Goal: Task Accomplishment & Management: Use online tool/utility

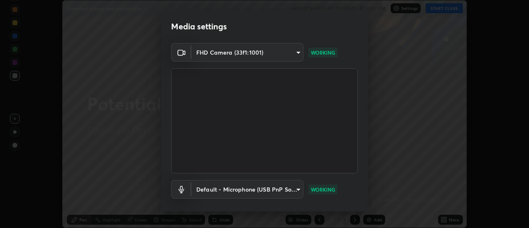
scroll to position [43, 0]
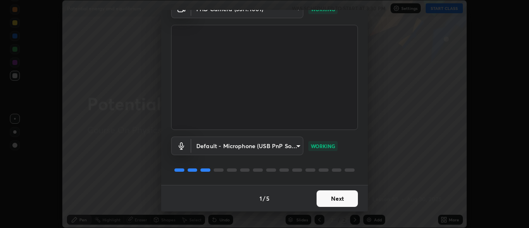
click at [345, 199] on button "Next" at bounding box center [336, 198] width 41 height 17
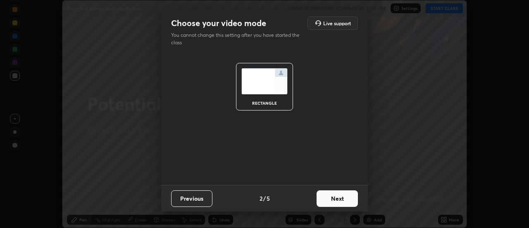
scroll to position [0, 0]
click at [348, 202] on button "Next" at bounding box center [336, 198] width 41 height 17
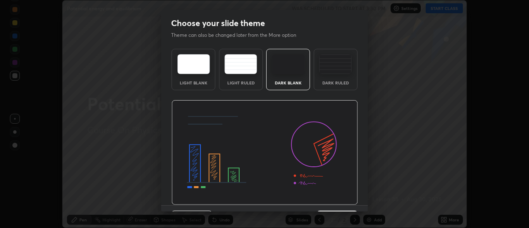
scroll to position [20, 0]
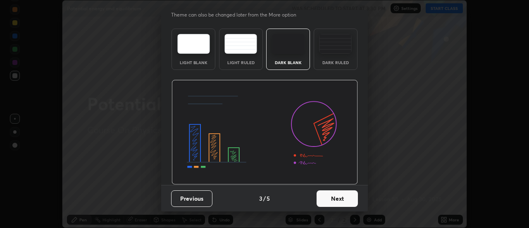
click at [353, 197] on button "Next" at bounding box center [336, 198] width 41 height 17
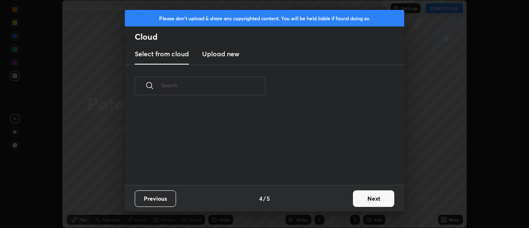
scroll to position [0, 0]
click at [375, 199] on button "Next" at bounding box center [373, 198] width 41 height 17
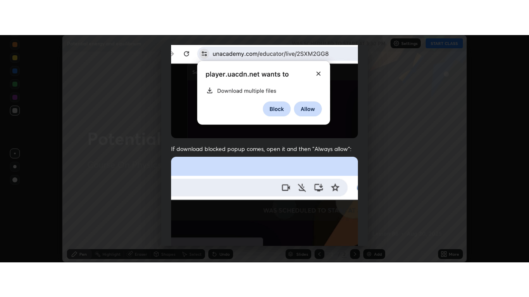
scroll to position [212, 0]
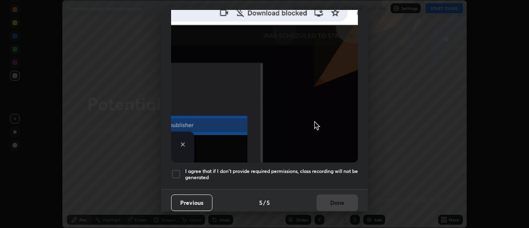
click at [198, 174] on h5 "I agree that if I don't provide required permissions, class recording will not …" at bounding box center [271, 174] width 173 height 13
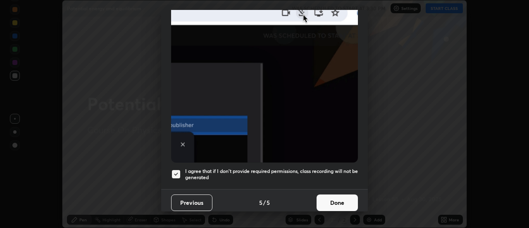
click at [344, 198] on button "Done" at bounding box center [336, 202] width 41 height 17
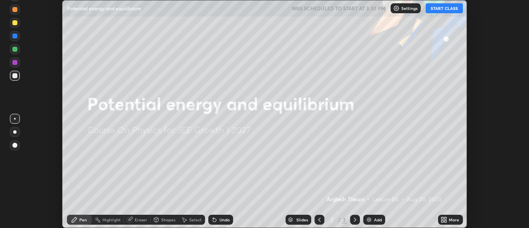
click at [376, 218] on div "Add" at bounding box center [378, 219] width 8 height 4
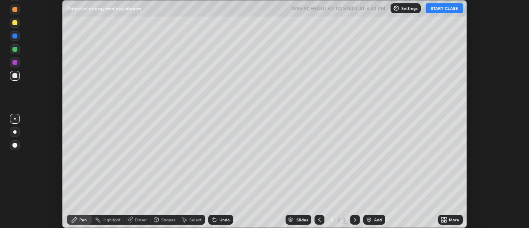
click at [442, 218] on icon at bounding box center [442, 218] width 2 height 2
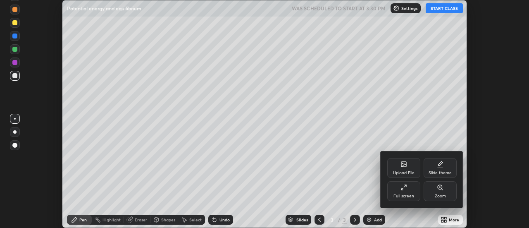
click at [406, 197] on div "Full screen" at bounding box center [403, 196] width 21 height 4
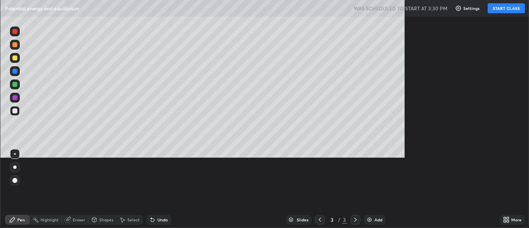
scroll to position [297, 529]
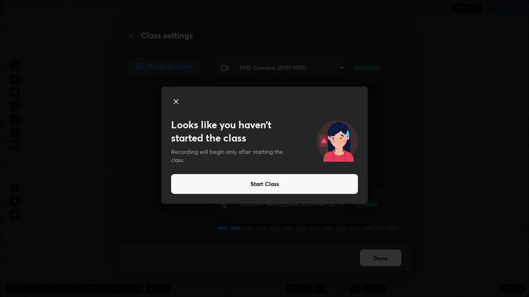
click at [173, 98] on icon at bounding box center [176, 102] width 10 height 10
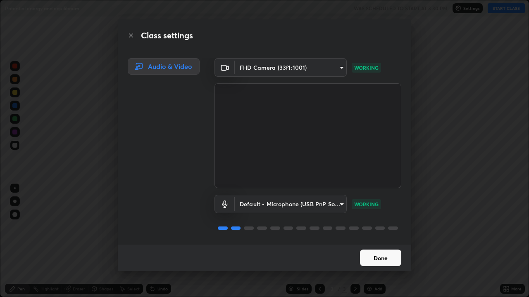
click at [370, 227] on button "Done" at bounding box center [380, 258] width 41 height 17
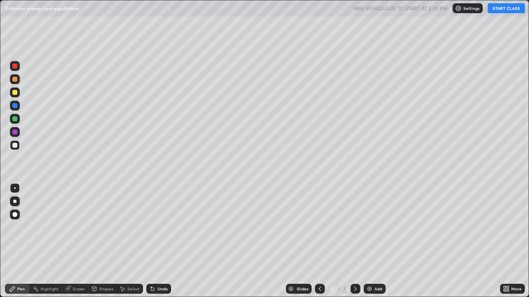
click at [507, 227] on icon at bounding box center [507, 288] width 2 height 2
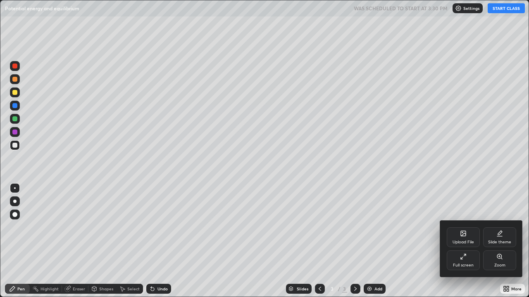
click at [498, 227] on div "Slide theme" at bounding box center [499, 238] width 33 height 20
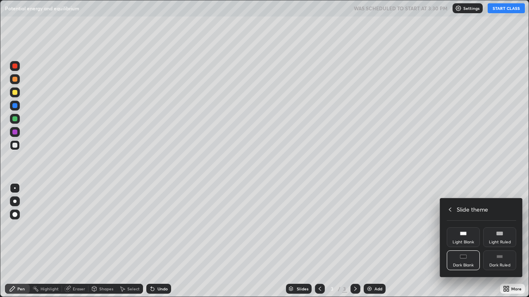
click at [500, 227] on rect at bounding box center [499, 256] width 6 height 3
click at [513, 227] on div at bounding box center [264, 148] width 529 height 297
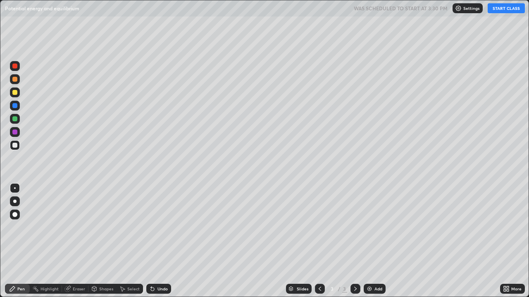
click at [372, 227] on div "Add" at bounding box center [374, 289] width 22 height 10
click at [319, 227] on icon at bounding box center [319, 289] width 7 height 7
click at [505, 7] on button "START CLASS" at bounding box center [505, 8] width 37 height 10
click at [16, 202] on div at bounding box center [14, 201] width 3 height 3
click at [15, 93] on div at bounding box center [14, 92] width 5 height 5
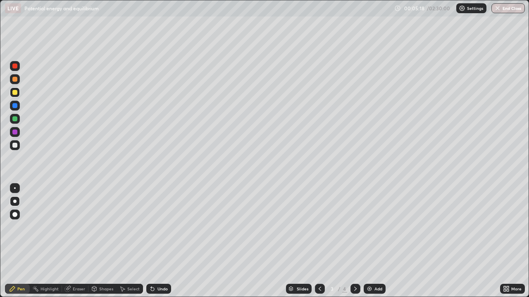
click at [160, 227] on div "Undo" at bounding box center [162, 289] width 10 height 4
click at [19, 148] on div at bounding box center [15, 145] width 10 height 10
click at [354, 227] on icon at bounding box center [355, 289] width 7 height 7
click at [70, 227] on icon at bounding box center [67, 289] width 7 height 7
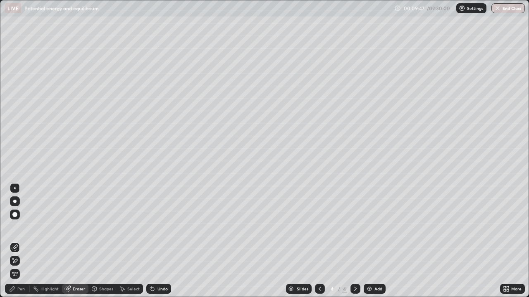
click at [19, 227] on div "Pen" at bounding box center [20, 289] width 7 height 4
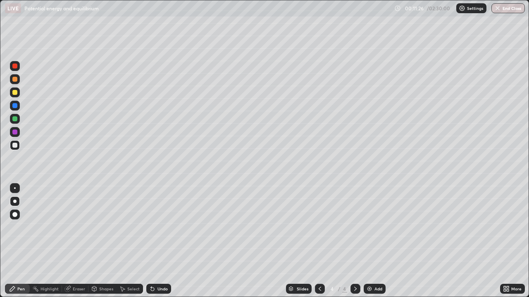
click at [15, 188] on div at bounding box center [15, 189] width 2 height 2
click at [18, 119] on div at bounding box center [15, 119] width 10 height 10
click at [14, 81] on div at bounding box center [14, 79] width 5 height 5
click at [15, 149] on div at bounding box center [15, 145] width 10 height 10
click at [15, 94] on div at bounding box center [14, 92] width 5 height 5
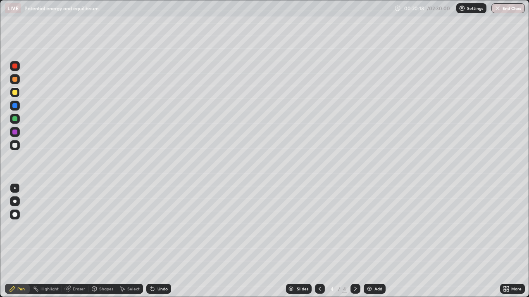
click at [368, 227] on img at bounding box center [369, 289] width 7 height 7
click at [319, 227] on icon at bounding box center [319, 289] width 7 height 7
click at [74, 227] on div "Eraser" at bounding box center [79, 289] width 12 height 4
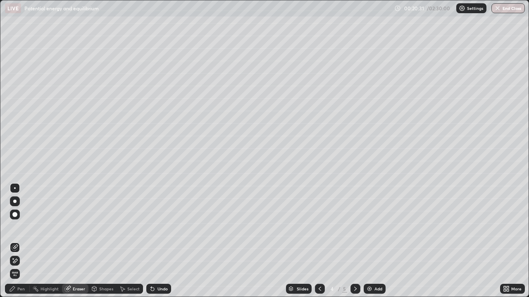
click at [13, 227] on icon at bounding box center [12, 289] width 5 height 5
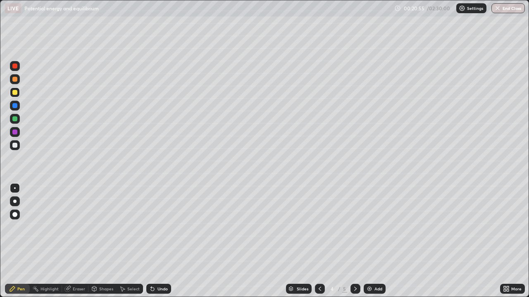
click at [17, 144] on div at bounding box center [14, 145] width 5 height 5
click at [354, 227] on icon at bounding box center [355, 289] width 2 height 4
click at [15, 201] on div at bounding box center [14, 201] width 3 height 3
click at [18, 95] on div at bounding box center [15, 93] width 10 height 10
click at [15, 145] on div at bounding box center [14, 145] width 5 height 5
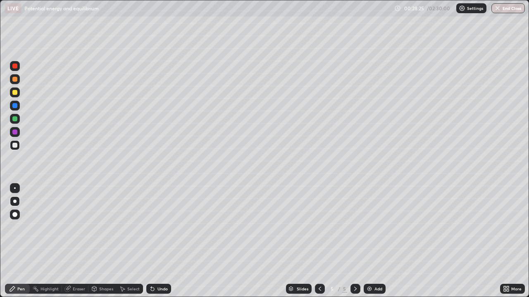
click at [373, 227] on div "Add" at bounding box center [374, 289] width 22 height 10
click at [109, 227] on div "Shapes" at bounding box center [106, 289] width 14 height 4
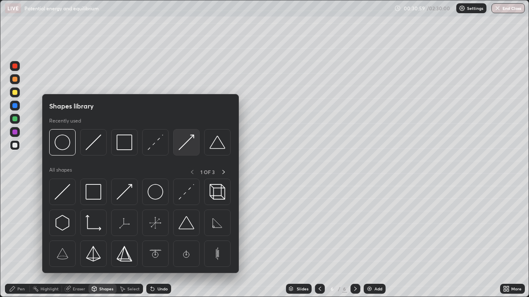
click at [183, 152] on div at bounding box center [186, 142] width 26 height 26
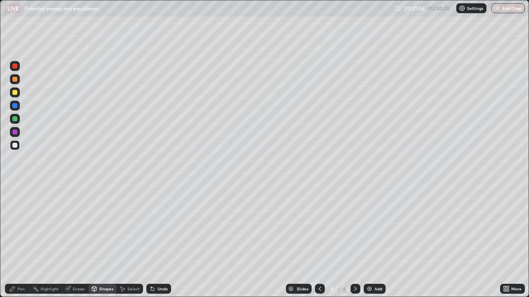
click at [18, 227] on div "Pen" at bounding box center [20, 289] width 7 height 4
click at [157, 227] on div "Undo" at bounding box center [162, 289] width 10 height 4
click at [18, 96] on div at bounding box center [15, 93] width 10 height 10
click at [13, 120] on div at bounding box center [14, 118] width 5 height 5
click at [18, 188] on div at bounding box center [15, 188] width 10 height 10
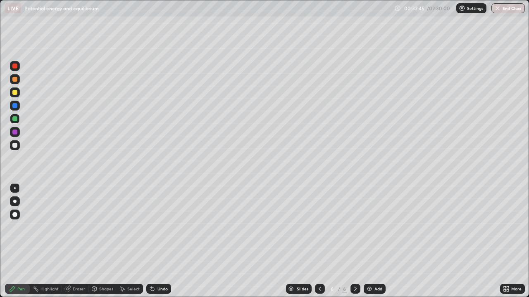
click at [18, 96] on div at bounding box center [15, 93] width 10 height 10
click at [19, 145] on div at bounding box center [15, 145] width 10 height 10
click at [374, 227] on div "Add" at bounding box center [378, 289] width 8 height 4
click at [15, 202] on div at bounding box center [14, 201] width 3 height 3
click at [160, 227] on div "Undo" at bounding box center [162, 289] width 10 height 4
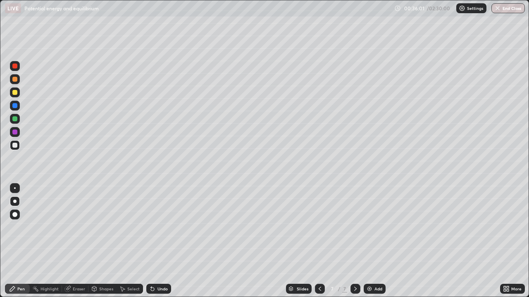
click at [161, 227] on div "Undo" at bounding box center [162, 289] width 10 height 4
click at [160, 227] on div "Undo" at bounding box center [162, 289] width 10 height 4
click at [15, 188] on div at bounding box center [15, 189] width 2 height 2
click at [18, 83] on div at bounding box center [15, 79] width 10 height 10
click at [100, 227] on div "Shapes" at bounding box center [106, 289] width 14 height 4
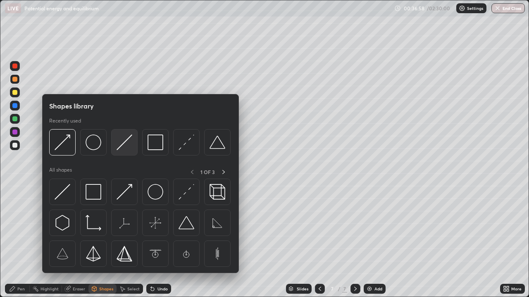
click at [124, 143] on img at bounding box center [124, 143] width 16 height 16
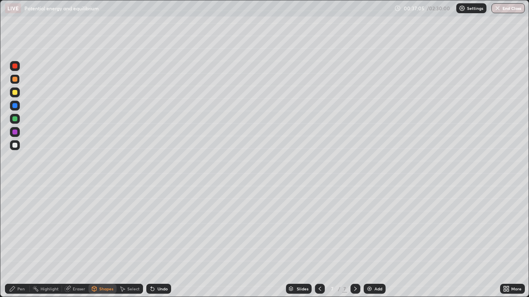
click at [16, 227] on div "Pen" at bounding box center [17, 289] width 25 height 10
click at [319, 227] on icon at bounding box center [319, 289] width 7 height 7
click at [14, 149] on div at bounding box center [15, 145] width 10 height 10
click at [155, 227] on div "Undo" at bounding box center [158, 289] width 25 height 10
click at [354, 227] on icon at bounding box center [355, 289] width 7 height 7
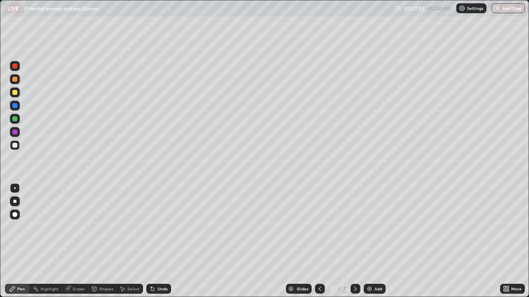
click at [16, 83] on div at bounding box center [15, 79] width 10 height 10
click at [17, 117] on div at bounding box center [15, 119] width 10 height 10
click at [17, 149] on div at bounding box center [15, 145] width 10 height 10
click at [371, 227] on img at bounding box center [369, 289] width 7 height 7
click at [319, 227] on icon at bounding box center [319, 289] width 7 height 7
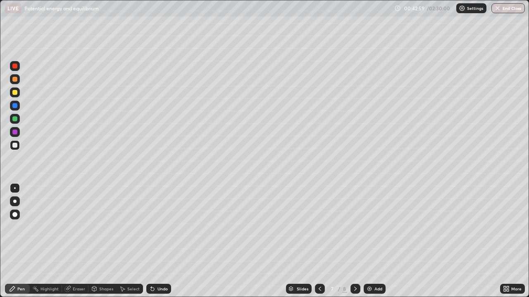
click at [14, 120] on div at bounding box center [14, 118] width 5 height 5
click at [153, 227] on icon at bounding box center [152, 289] width 7 height 7
click at [156, 227] on div "Undo" at bounding box center [158, 289] width 25 height 10
click at [154, 227] on div "Undo" at bounding box center [158, 289] width 25 height 10
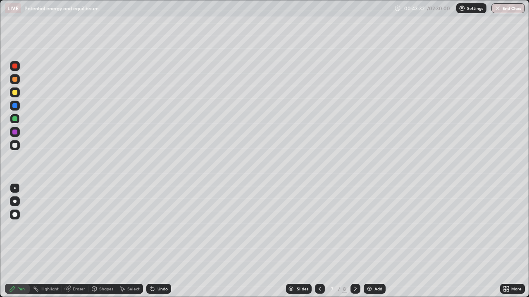
click at [155, 227] on div "Undo" at bounding box center [158, 289] width 25 height 10
click at [156, 227] on div "Undo" at bounding box center [158, 289] width 25 height 10
click at [18, 149] on div at bounding box center [15, 145] width 10 height 10
click at [12, 121] on div at bounding box center [15, 119] width 10 height 10
click at [14, 94] on div at bounding box center [14, 92] width 5 height 5
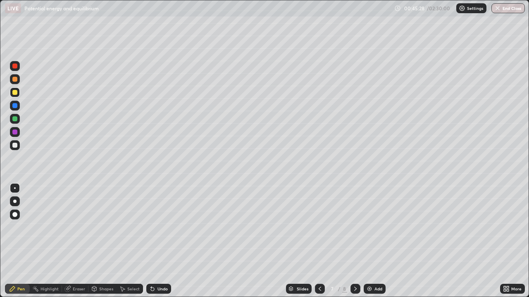
click at [15, 145] on div at bounding box center [14, 145] width 5 height 5
click at [354, 227] on icon at bounding box center [355, 289] width 2 height 4
click at [16, 201] on div at bounding box center [14, 201] width 3 height 3
click at [151, 227] on icon at bounding box center [152, 289] width 3 height 3
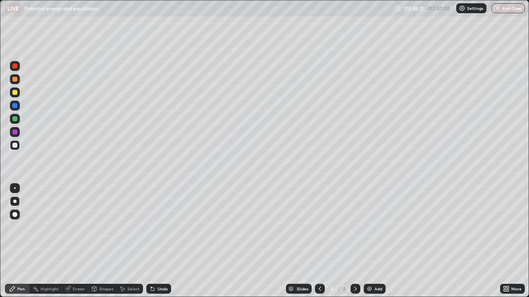
click at [151, 227] on icon at bounding box center [152, 289] width 3 height 3
click at [154, 227] on icon at bounding box center [152, 289] width 7 height 7
click at [15, 93] on div at bounding box center [14, 92] width 5 height 5
click at [80, 227] on div "Eraser" at bounding box center [79, 289] width 12 height 4
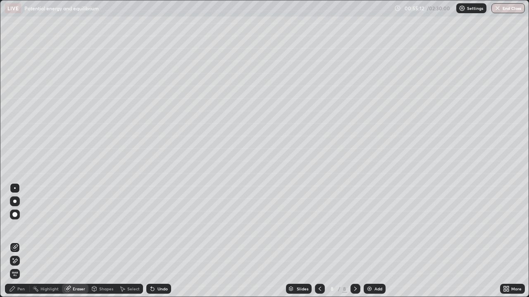
click at [20, 227] on div "Pen" at bounding box center [20, 289] width 7 height 4
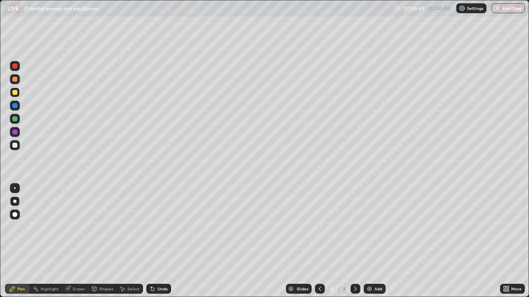
click at [158, 227] on div "Undo" at bounding box center [162, 289] width 10 height 4
click at [15, 188] on div at bounding box center [15, 189] width 2 height 2
click at [16, 110] on div at bounding box center [15, 106] width 10 height 10
click at [14, 147] on div at bounding box center [14, 145] width 5 height 5
click at [19, 97] on div at bounding box center [15, 92] width 10 height 13
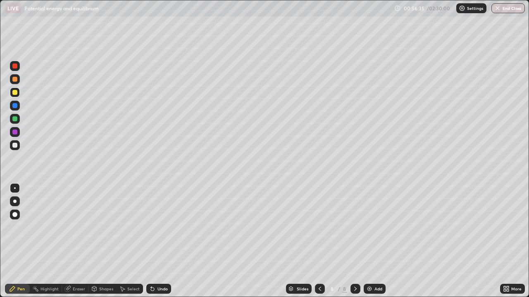
click at [17, 120] on div at bounding box center [14, 118] width 5 height 5
click at [15, 148] on div at bounding box center [15, 145] width 10 height 10
click at [12, 91] on div at bounding box center [14, 92] width 5 height 5
click at [161, 227] on div "Undo" at bounding box center [162, 289] width 10 height 4
click at [155, 227] on div "Undo" at bounding box center [158, 289] width 25 height 10
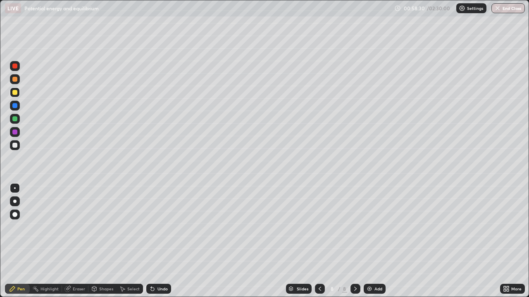
click at [18, 149] on div at bounding box center [15, 145] width 10 height 10
click at [15, 202] on div at bounding box center [14, 201] width 3 height 3
click at [373, 227] on div "Add" at bounding box center [374, 289] width 22 height 10
click at [150, 227] on div "Undo" at bounding box center [158, 289] width 25 height 10
click at [151, 227] on div "Undo" at bounding box center [158, 289] width 25 height 10
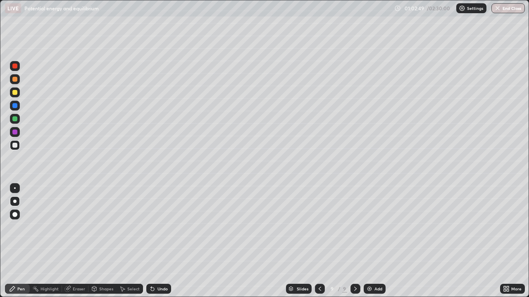
click at [17, 93] on div at bounding box center [14, 92] width 5 height 5
click at [161, 227] on div "Undo" at bounding box center [158, 289] width 25 height 10
click at [163, 227] on div "Undo" at bounding box center [158, 289] width 25 height 10
click at [123, 227] on icon at bounding box center [123, 289] width 5 height 5
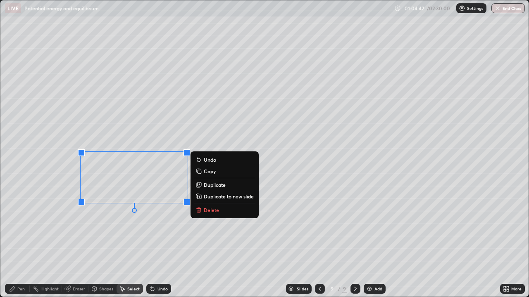
click at [200, 210] on icon at bounding box center [199, 211] width 4 height 4
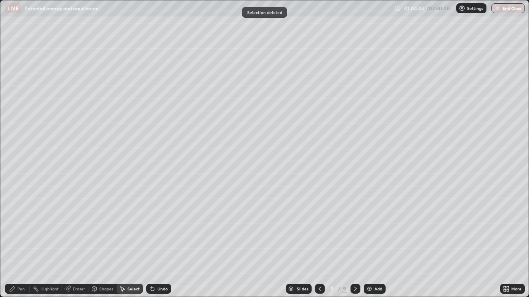
click at [18, 227] on div "Pen" at bounding box center [20, 289] width 7 height 4
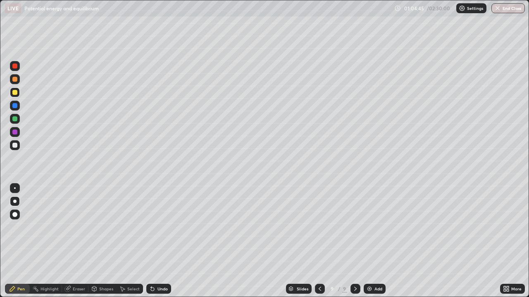
click at [317, 227] on icon at bounding box center [319, 289] width 7 height 7
click at [354, 227] on icon at bounding box center [355, 289] width 7 height 7
click at [319, 227] on icon at bounding box center [319, 289] width 7 height 7
click at [14, 149] on div at bounding box center [15, 145] width 10 height 10
click at [319, 227] on icon at bounding box center [319, 289] width 7 height 7
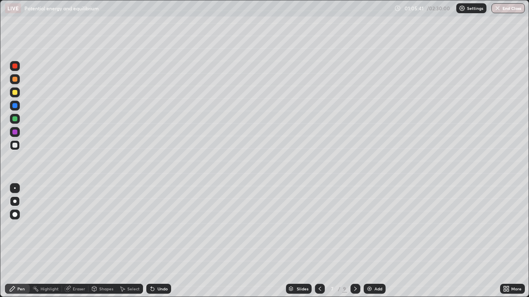
click at [318, 227] on icon at bounding box center [319, 289] width 7 height 7
click at [350, 227] on div at bounding box center [355, 289] width 10 height 10
click at [354, 227] on icon at bounding box center [355, 289] width 7 height 7
click at [320, 227] on icon at bounding box center [319, 289] width 7 height 7
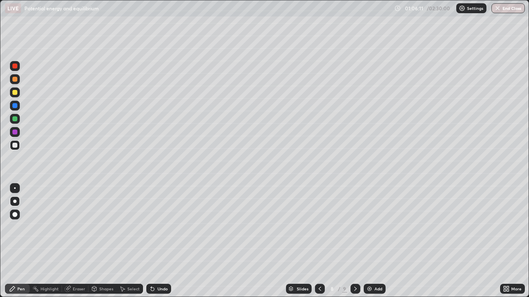
click at [354, 227] on icon at bounding box center [355, 289] width 2 height 4
click at [17, 97] on div at bounding box center [15, 93] width 10 height 10
click at [17, 146] on div at bounding box center [14, 145] width 5 height 5
click at [17, 121] on div at bounding box center [15, 119] width 10 height 10
click at [153, 227] on icon at bounding box center [152, 289] width 3 height 3
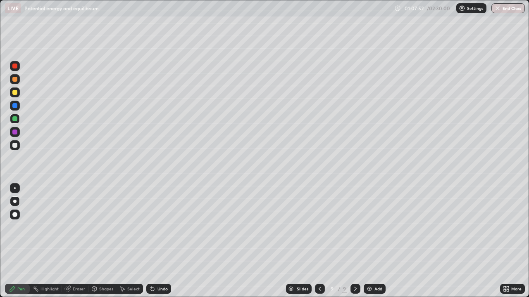
click at [162, 227] on div "Undo" at bounding box center [162, 289] width 10 height 4
click at [162, 227] on div "Undo" at bounding box center [158, 289] width 25 height 10
click at [158, 227] on div "Undo" at bounding box center [162, 289] width 10 height 4
click at [151, 227] on icon at bounding box center [152, 289] width 3 height 3
click at [154, 227] on icon at bounding box center [152, 289] width 7 height 7
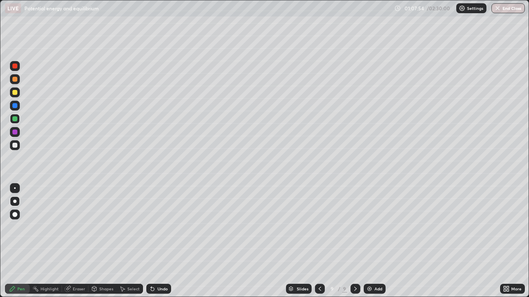
click at [154, 227] on icon at bounding box center [152, 289] width 7 height 7
click at [17, 147] on div at bounding box center [14, 145] width 5 height 5
click at [15, 119] on div at bounding box center [14, 118] width 5 height 5
click at [15, 188] on div at bounding box center [15, 189] width 2 height 2
click at [149, 227] on icon at bounding box center [152, 289] width 7 height 7
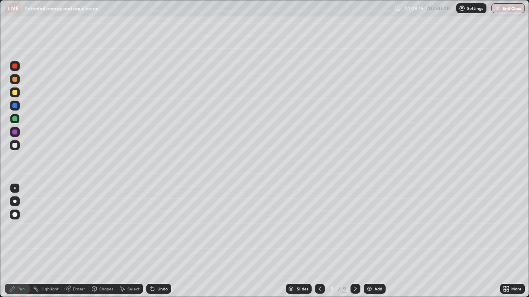
click at [152, 227] on icon at bounding box center [152, 289] width 7 height 7
click at [17, 147] on div at bounding box center [14, 145] width 5 height 5
click at [124, 227] on icon at bounding box center [122, 289] width 7 height 7
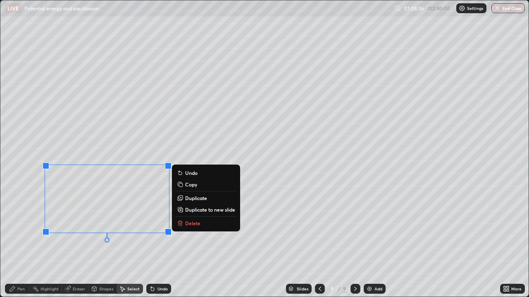
click at [184, 223] on button "Delete" at bounding box center [206, 223] width 62 height 10
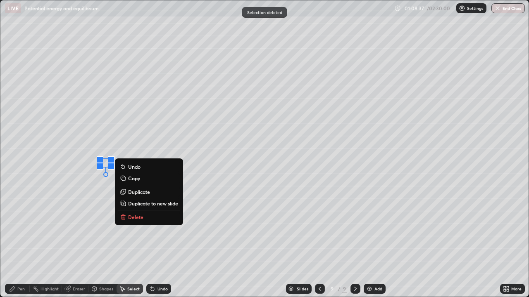
click at [136, 216] on p "Delete" at bounding box center [135, 217] width 15 height 7
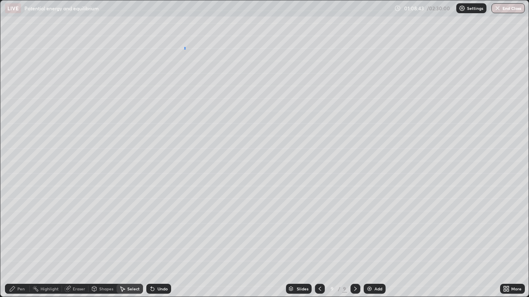
click at [184, 47] on div "0 ° Undo Copy Duplicate Duplicate to new slide Delete" at bounding box center [264, 148] width 528 height 297
click at [19, 227] on div "Pen" at bounding box center [20, 289] width 7 height 4
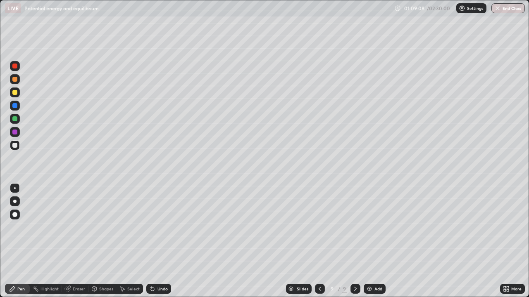
click at [17, 119] on div at bounding box center [14, 118] width 5 height 5
click at [152, 227] on icon at bounding box center [152, 289] width 3 height 3
click at [153, 227] on icon at bounding box center [152, 289] width 7 height 7
click at [151, 227] on icon at bounding box center [151, 287] width 1 height 1
click at [16, 146] on div at bounding box center [14, 145] width 5 height 5
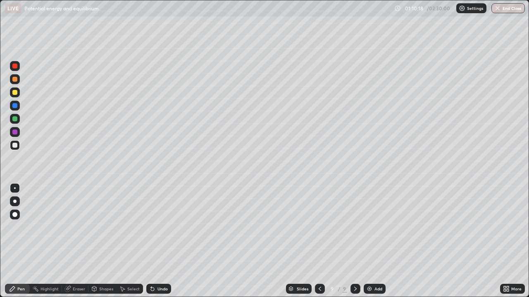
click at [17, 94] on div at bounding box center [14, 92] width 5 height 5
click at [15, 147] on div at bounding box center [14, 145] width 5 height 5
click at [370, 227] on img at bounding box center [369, 289] width 7 height 7
click at [15, 200] on div at bounding box center [14, 201] width 3 height 3
click at [75, 227] on div "Eraser" at bounding box center [79, 289] width 12 height 4
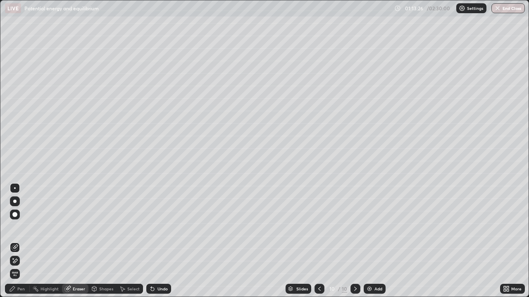
click at [21, 227] on div "Pen" at bounding box center [17, 289] width 25 height 10
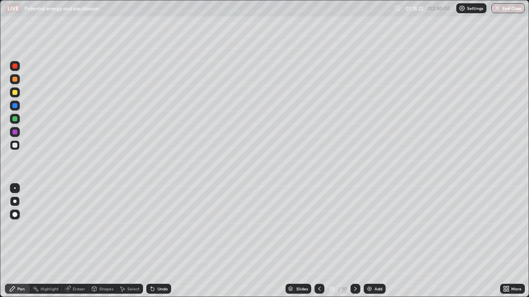
click at [16, 96] on div at bounding box center [15, 93] width 10 height 10
click at [14, 145] on div at bounding box center [14, 145] width 5 height 5
click at [15, 188] on div at bounding box center [15, 189] width 2 height 2
click at [368, 227] on img at bounding box center [369, 289] width 7 height 7
click at [16, 202] on div at bounding box center [14, 201] width 3 height 3
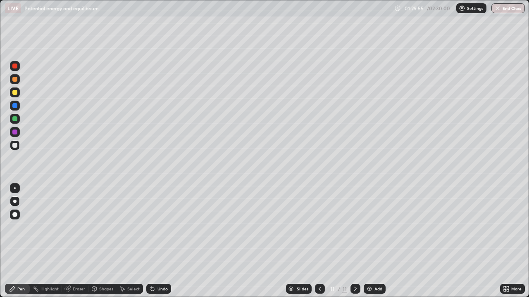
click at [157, 227] on div "Undo" at bounding box center [162, 289] width 10 height 4
click at [15, 93] on div at bounding box center [14, 92] width 5 height 5
click at [368, 227] on img at bounding box center [369, 289] width 7 height 7
click at [17, 146] on div at bounding box center [14, 145] width 5 height 5
click at [15, 188] on div at bounding box center [15, 189] width 2 height 2
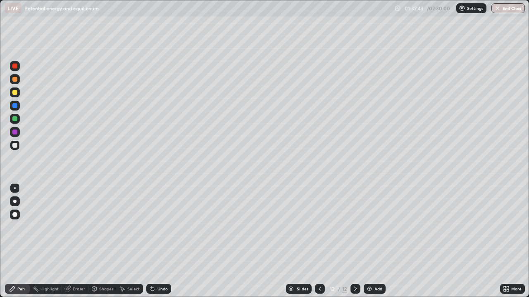
click at [15, 116] on div at bounding box center [15, 119] width 10 height 10
click at [15, 145] on div at bounding box center [14, 145] width 5 height 5
click at [19, 199] on div at bounding box center [15, 202] width 10 height 10
click at [371, 227] on img at bounding box center [369, 289] width 7 height 7
click at [17, 93] on div at bounding box center [14, 92] width 5 height 5
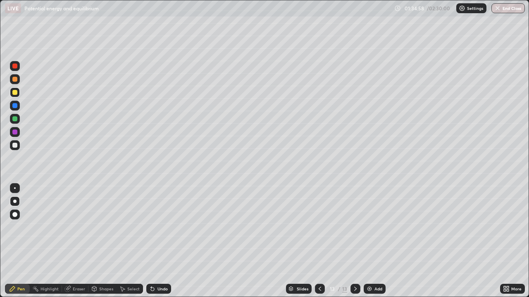
click at [14, 146] on div at bounding box center [14, 145] width 5 height 5
click at [14, 94] on div at bounding box center [14, 92] width 5 height 5
click at [17, 144] on div at bounding box center [14, 145] width 5 height 5
click at [15, 95] on div at bounding box center [15, 93] width 10 height 10
click at [13, 121] on div at bounding box center [14, 118] width 5 height 5
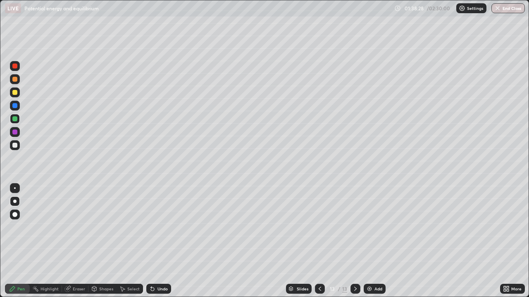
click at [16, 104] on div at bounding box center [14, 105] width 5 height 5
click at [17, 146] on div at bounding box center [14, 145] width 5 height 5
click at [369, 227] on img at bounding box center [369, 289] width 7 height 7
click at [18, 93] on div at bounding box center [15, 93] width 10 height 10
click at [157, 227] on div "Undo" at bounding box center [162, 289] width 10 height 4
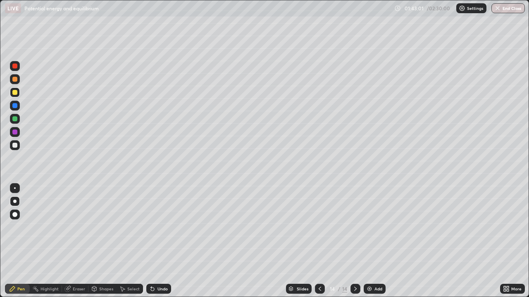
click at [16, 143] on div at bounding box center [14, 145] width 5 height 5
click at [372, 227] on div "Add" at bounding box center [374, 289] width 22 height 10
click at [105, 227] on div "Shapes" at bounding box center [106, 289] width 14 height 4
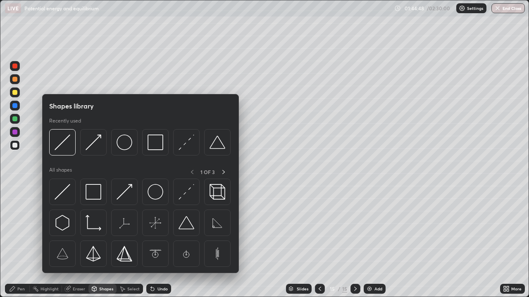
click at [128, 227] on div "Select" at bounding box center [133, 289] width 12 height 4
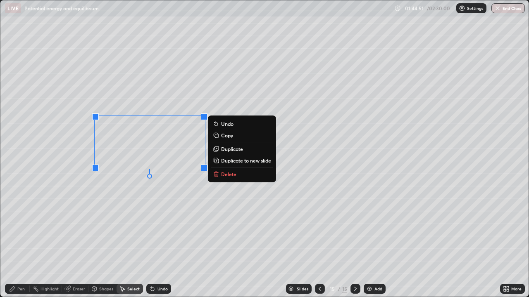
click at [228, 174] on p "Delete" at bounding box center [228, 174] width 15 height 7
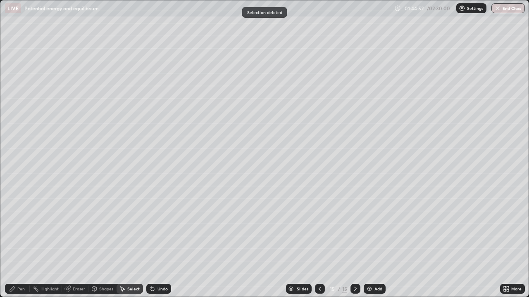
click at [21, 227] on div "Pen" at bounding box center [20, 289] width 7 height 4
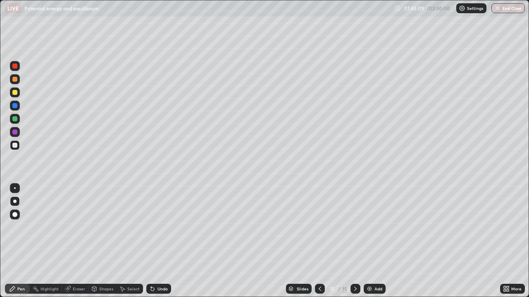
click at [15, 93] on div at bounding box center [14, 92] width 5 height 5
click at [128, 227] on div "Select" at bounding box center [133, 289] width 12 height 4
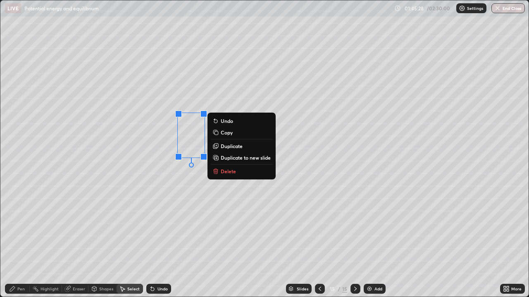
click at [230, 171] on p "Delete" at bounding box center [228, 171] width 15 height 7
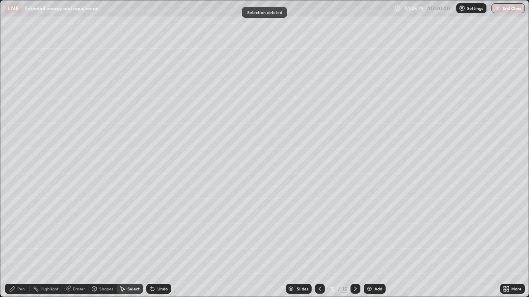
click at [20, 227] on div "Pen" at bounding box center [20, 289] width 7 height 4
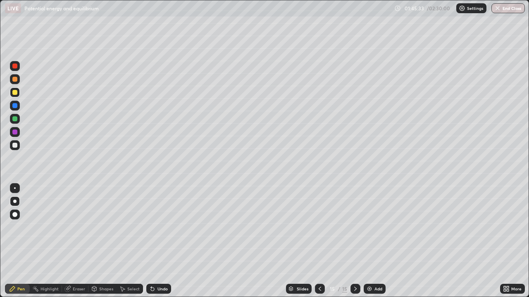
click at [13, 147] on div at bounding box center [14, 145] width 5 height 5
click at [103, 227] on div "Shapes" at bounding box center [102, 289] width 28 height 10
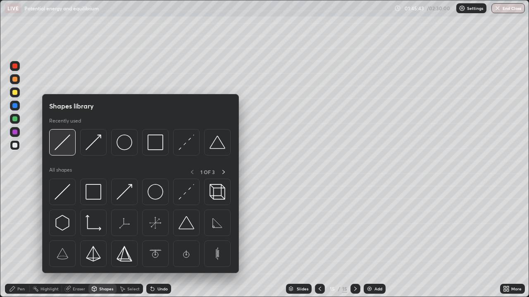
click at [67, 147] on img at bounding box center [63, 143] width 16 height 16
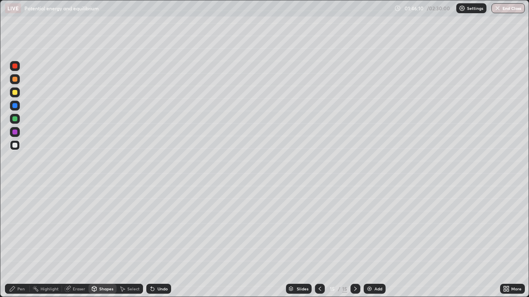
click at [17, 227] on div "Pen" at bounding box center [17, 289] width 25 height 10
click at [128, 227] on div "Select" at bounding box center [133, 289] width 12 height 4
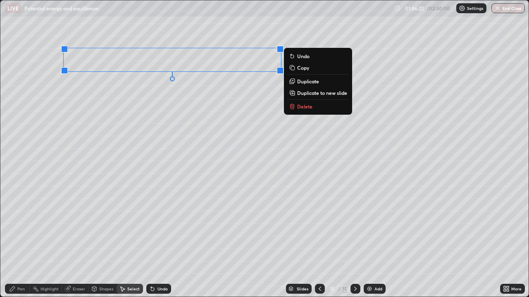
click at [304, 107] on p "Delete" at bounding box center [304, 106] width 15 height 7
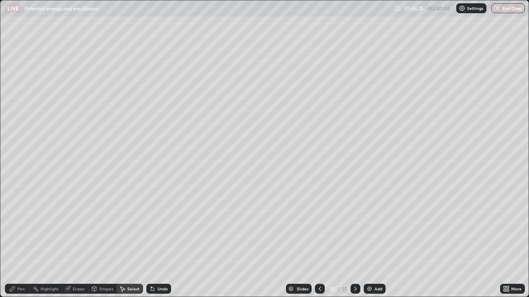
click at [19, 227] on div "Pen" at bounding box center [17, 289] width 25 height 10
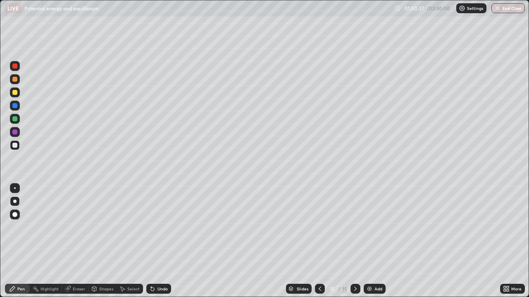
click at [126, 227] on div "Select" at bounding box center [129, 289] width 26 height 10
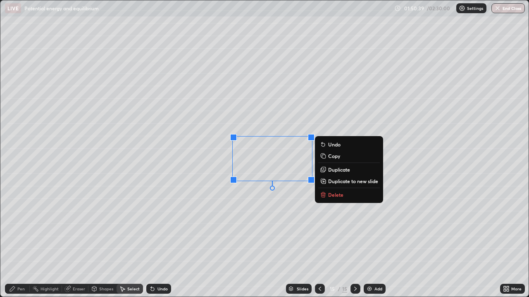
click at [327, 194] on button "Delete" at bounding box center [349, 195] width 62 height 10
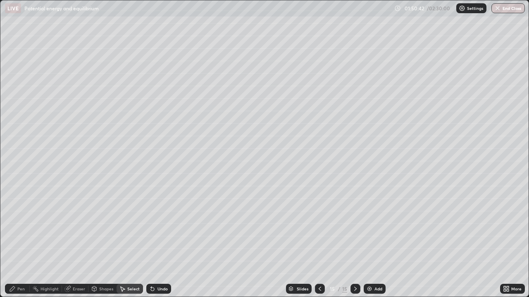
click at [19, 227] on div "Pen" at bounding box center [20, 289] width 7 height 4
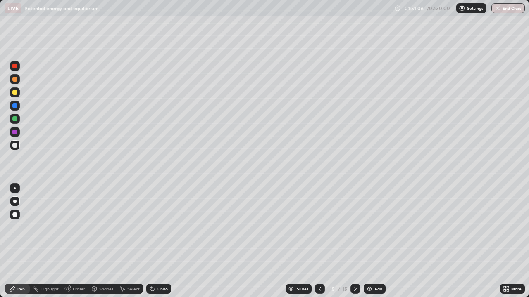
click at [158, 227] on div "Undo" at bounding box center [158, 289] width 25 height 10
click at [150, 227] on div "Undo" at bounding box center [158, 289] width 25 height 10
click at [107, 227] on div "Shapes" at bounding box center [106, 289] width 14 height 4
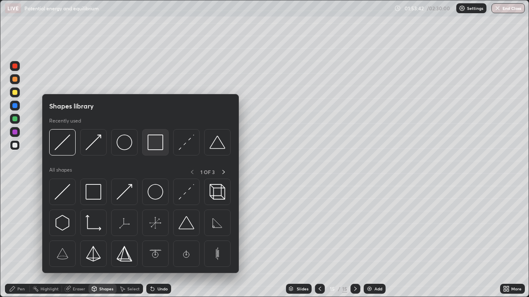
click at [149, 150] on img at bounding box center [155, 143] width 16 height 16
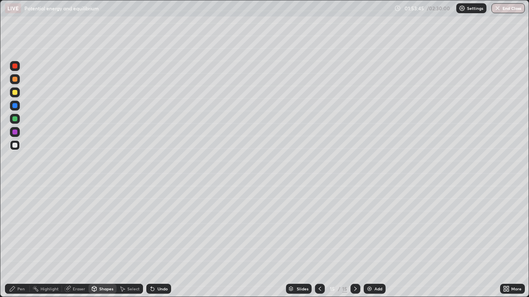
click at [16, 227] on icon at bounding box center [12, 289] width 7 height 7
click at [15, 93] on div at bounding box center [14, 92] width 5 height 5
click at [14, 188] on div at bounding box center [15, 189] width 2 height 2
click at [367, 227] on img at bounding box center [369, 289] width 7 height 7
click at [75, 227] on div "Eraser" at bounding box center [79, 289] width 12 height 4
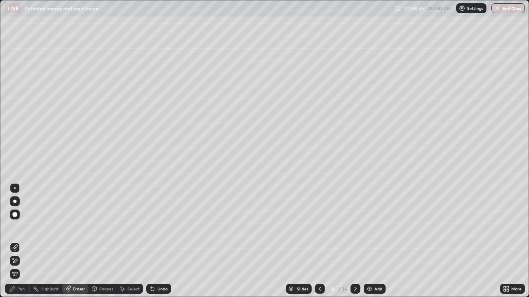
click at [14, 227] on icon at bounding box center [12, 289] width 5 height 5
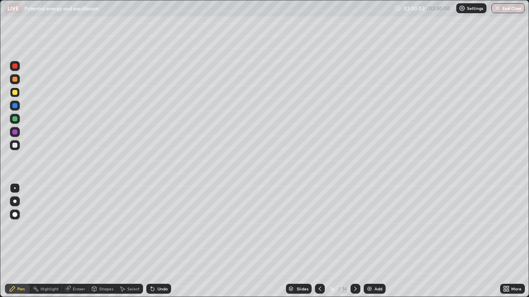
click at [102, 227] on div "Shapes" at bounding box center [102, 289] width 28 height 10
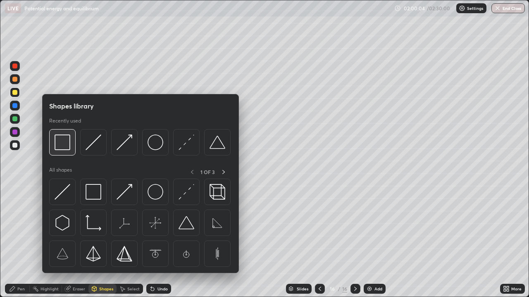
click at [66, 147] on img at bounding box center [63, 143] width 16 height 16
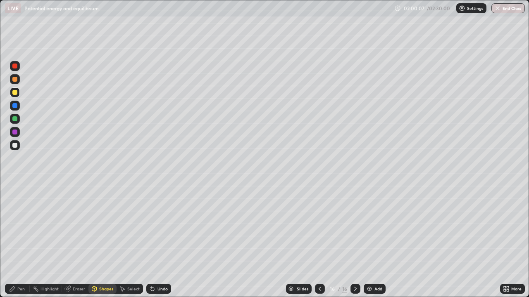
click at [18, 227] on div "Pen" at bounding box center [20, 289] width 7 height 4
click at [99, 227] on div "Shapes" at bounding box center [106, 289] width 14 height 4
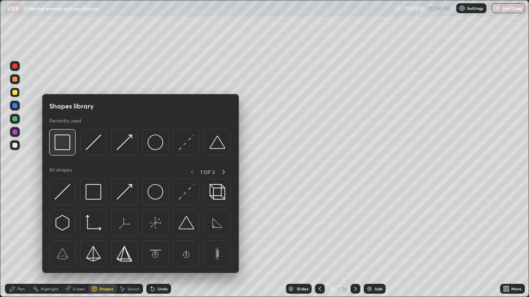
click at [65, 149] on img at bounding box center [63, 143] width 16 height 16
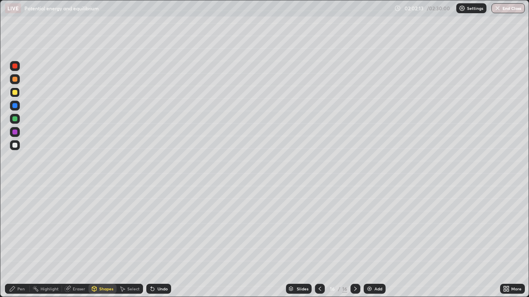
click at [18, 227] on div "Pen" at bounding box center [20, 289] width 7 height 4
click at [318, 227] on icon at bounding box center [319, 289] width 7 height 7
click at [321, 227] on icon at bounding box center [319, 289] width 7 height 7
click at [319, 227] on icon at bounding box center [319, 289] width 7 height 7
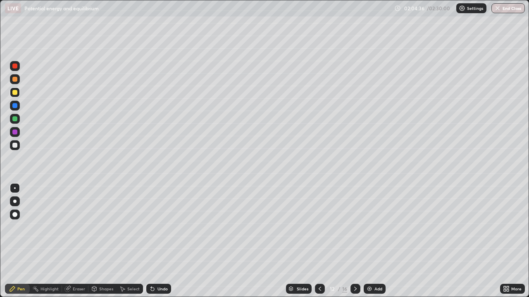
click at [318, 227] on icon at bounding box center [319, 289] width 7 height 7
click at [317, 227] on icon at bounding box center [319, 289] width 7 height 7
click at [319, 227] on icon at bounding box center [319, 289] width 7 height 7
click at [318, 227] on icon at bounding box center [319, 289] width 7 height 7
click at [319, 227] on icon at bounding box center [319, 289] width 7 height 7
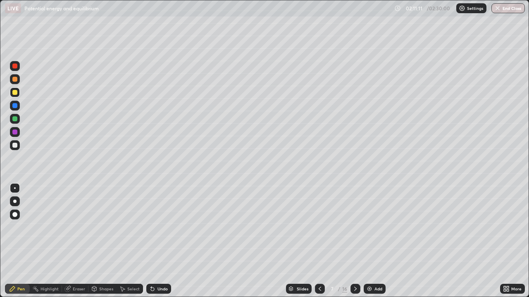
click at [506, 7] on button "End Class" at bounding box center [507, 8] width 33 height 10
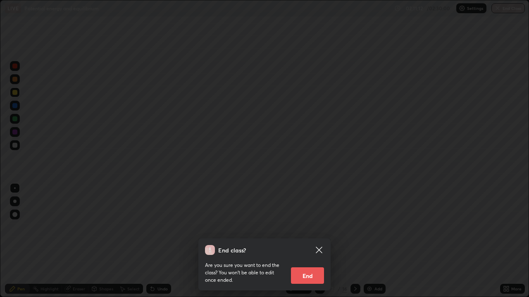
click at [315, 227] on button "End" at bounding box center [307, 276] width 33 height 17
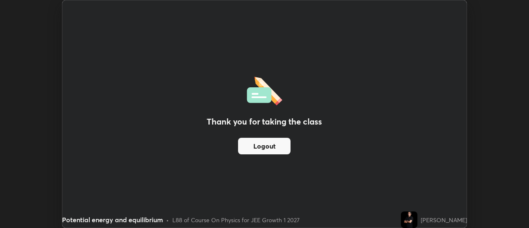
scroll to position [41075, 40774]
click at [276, 140] on button "Logout" at bounding box center [264, 146] width 52 height 17
